Goal: Task Accomplishment & Management: Manage account settings

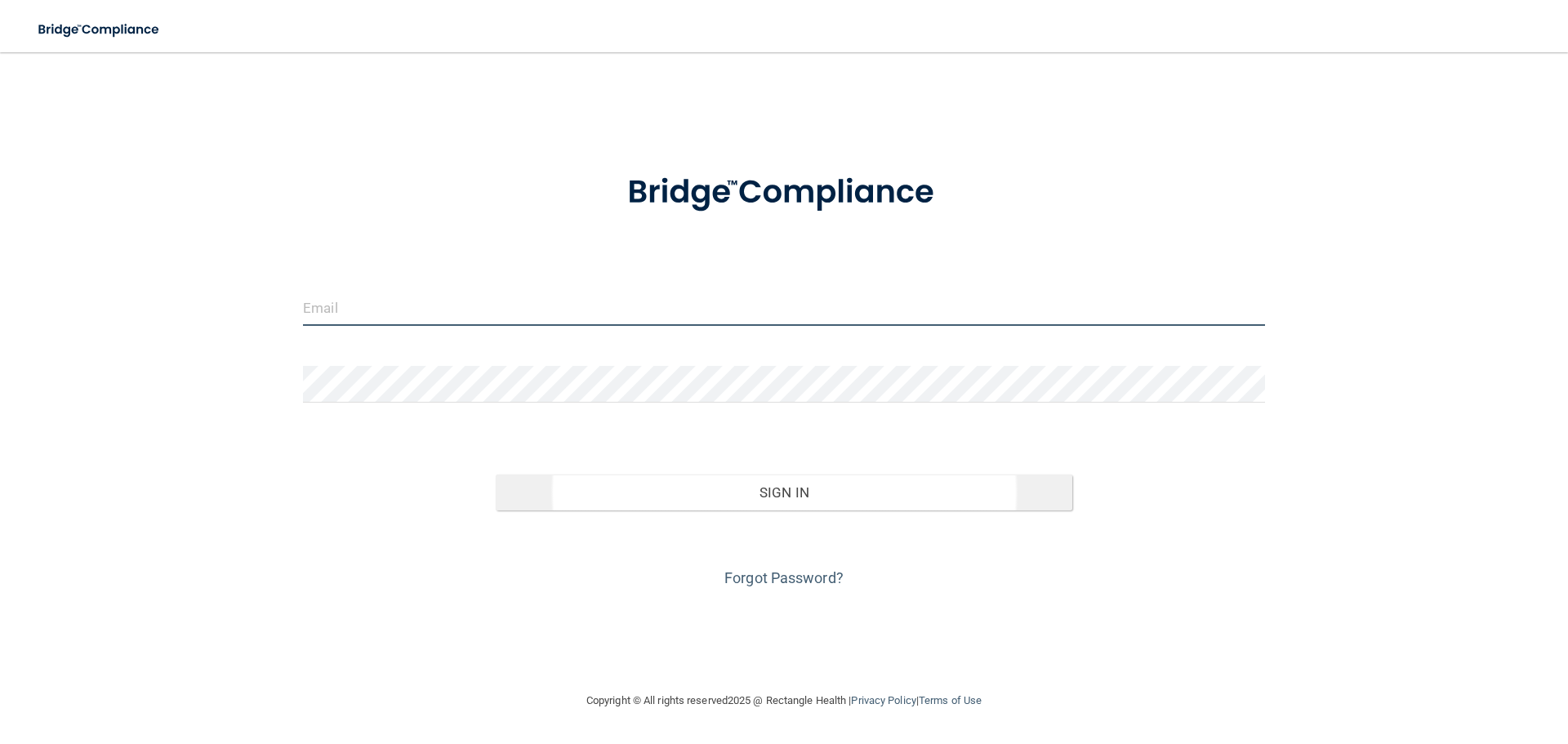
type input "[PERSON_NAME][EMAIL_ADDRESS][DOMAIN_NAME]"
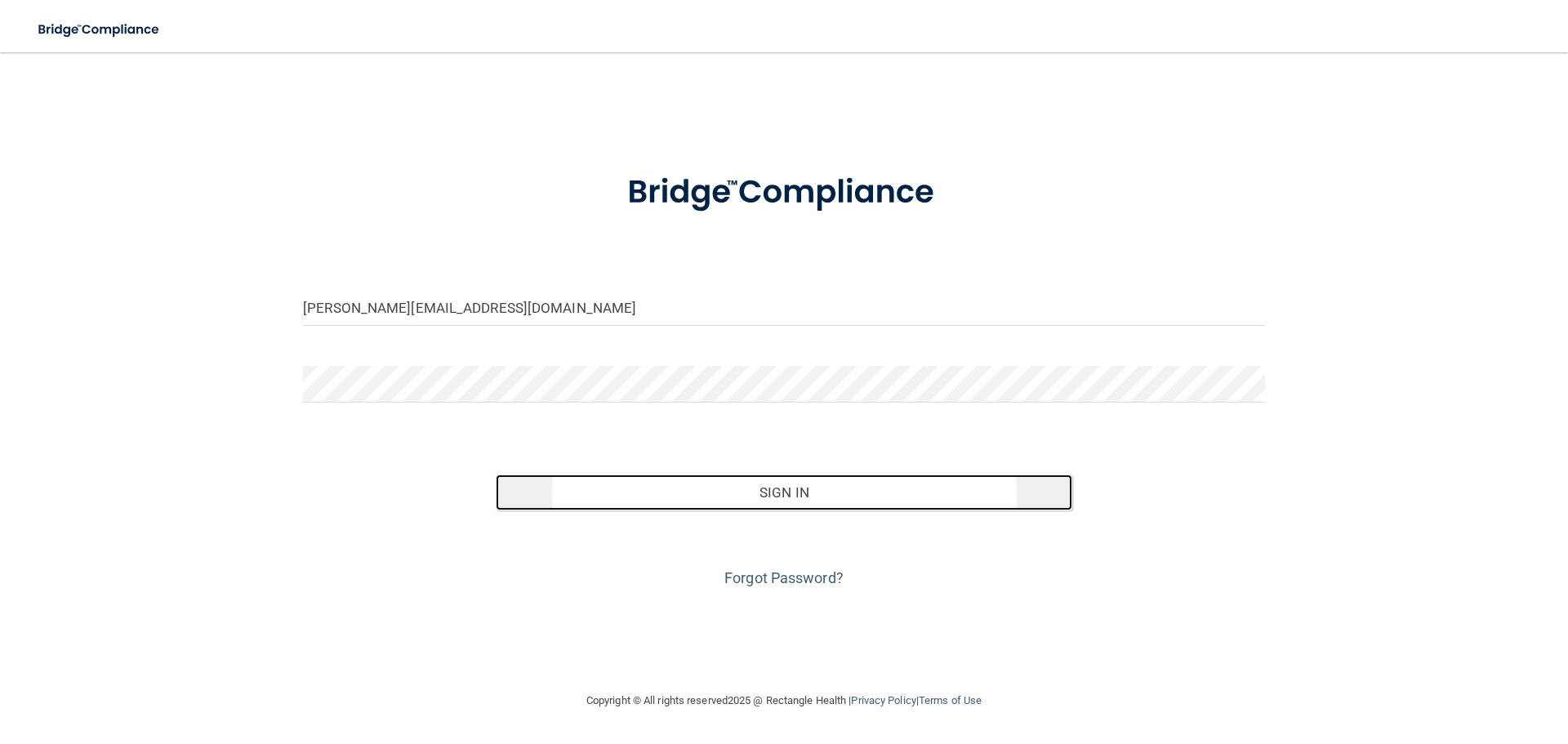
click at [794, 486] on button "Sign In" at bounding box center [784, 493] width 577 height 36
